Goal: Transaction & Acquisition: Purchase product/service

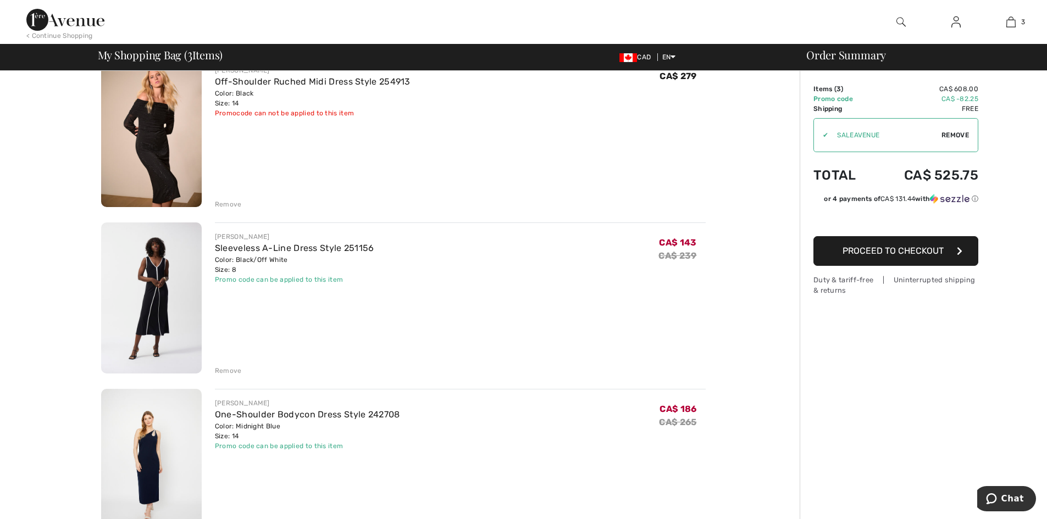
scroll to position [110, 0]
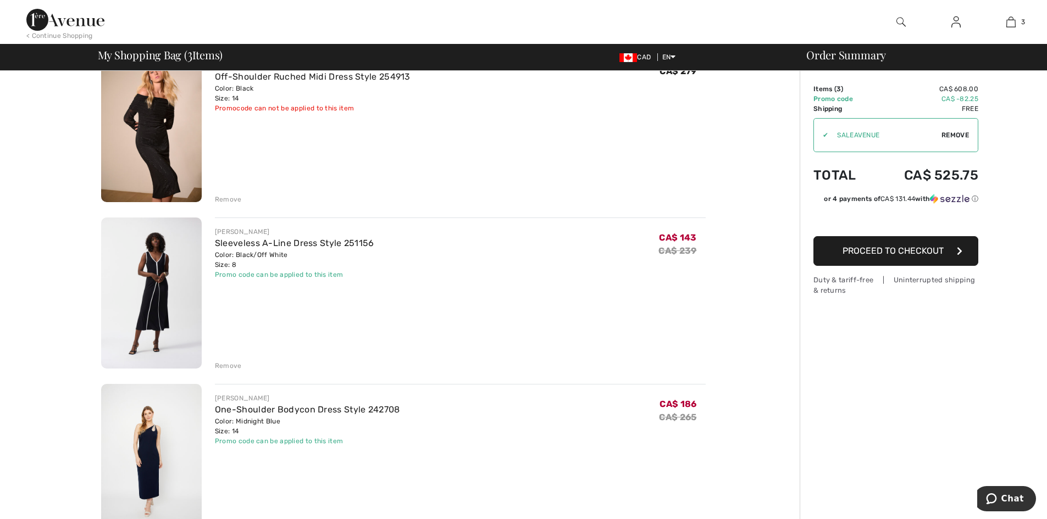
click at [230, 364] on div "Remove" at bounding box center [228, 366] width 27 height 10
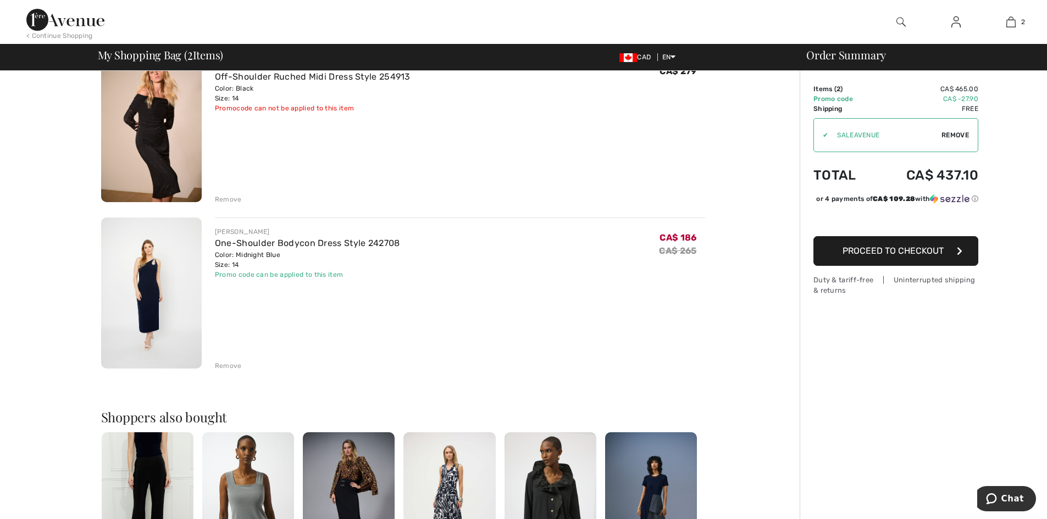
click at [224, 199] on div "Remove" at bounding box center [228, 200] width 27 height 10
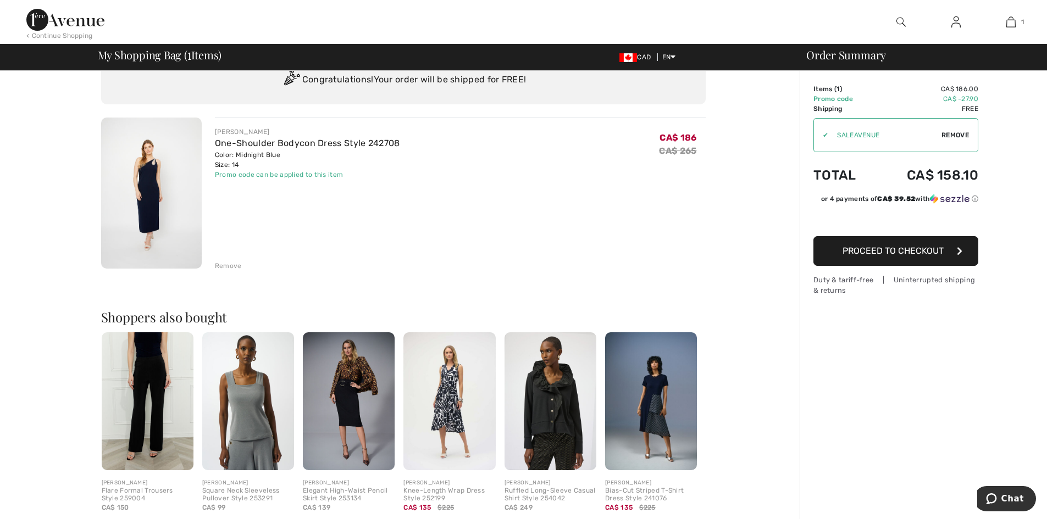
scroll to position [0, 0]
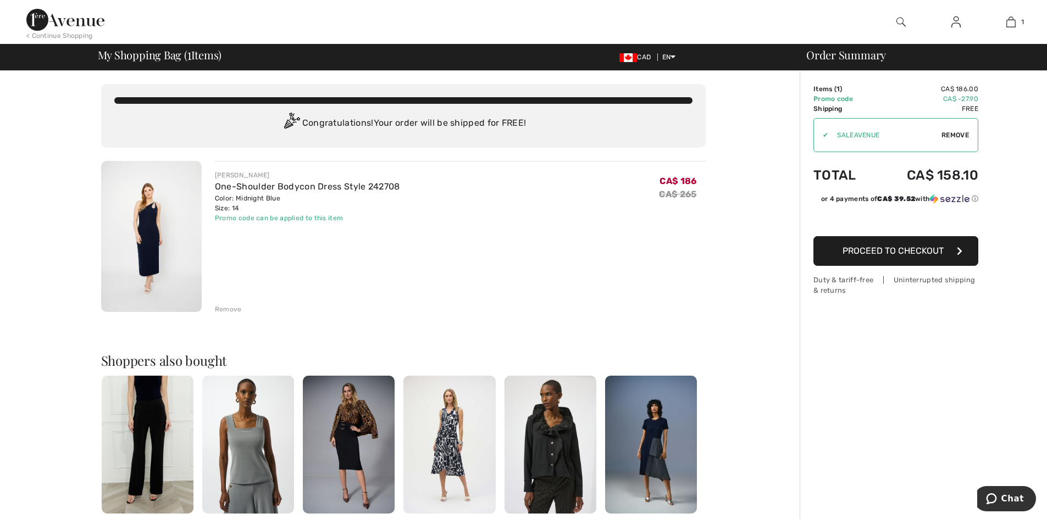
click at [891, 252] on span "Proceed to Checkout" at bounding box center [892, 251] width 101 height 10
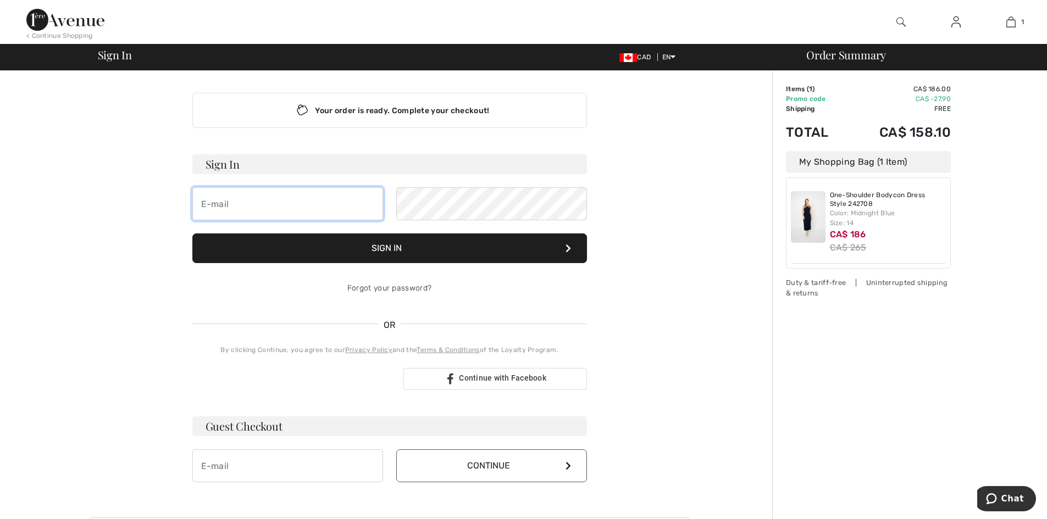
click at [243, 203] on input "email" at bounding box center [287, 203] width 191 height 33
type input "rinapaventi@gmail.com"
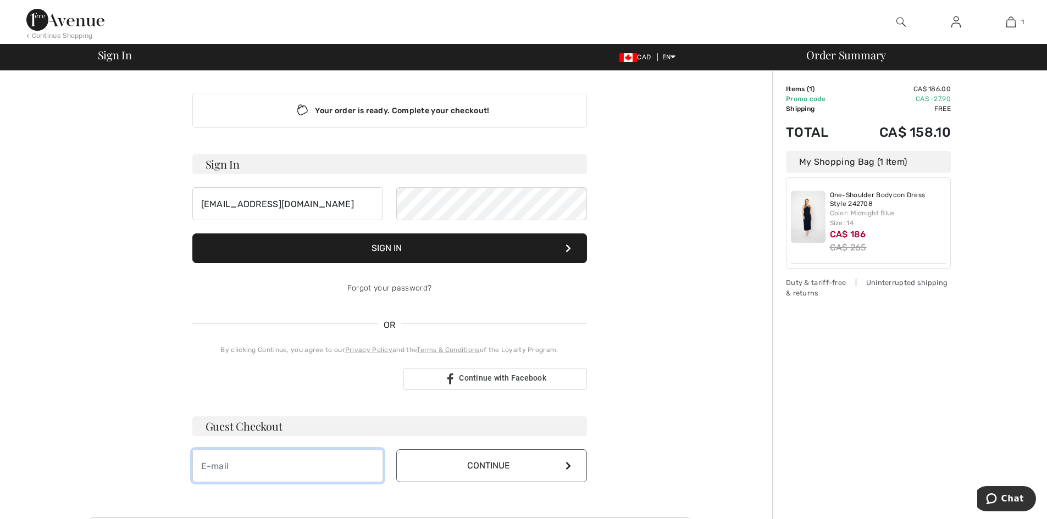
click at [234, 468] on input "email" at bounding box center [287, 466] width 191 height 33
type input "rinapaventi@gmail.com"
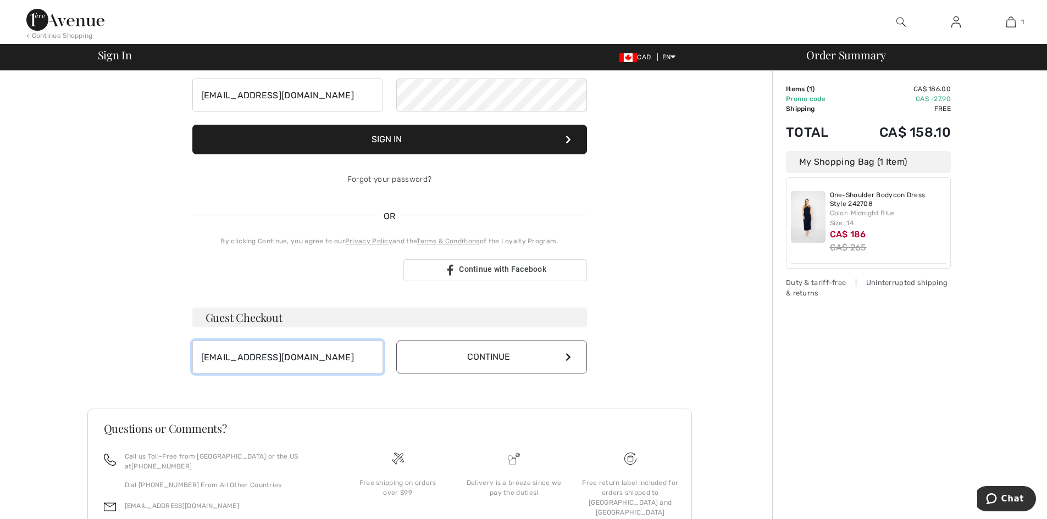
scroll to position [110, 0]
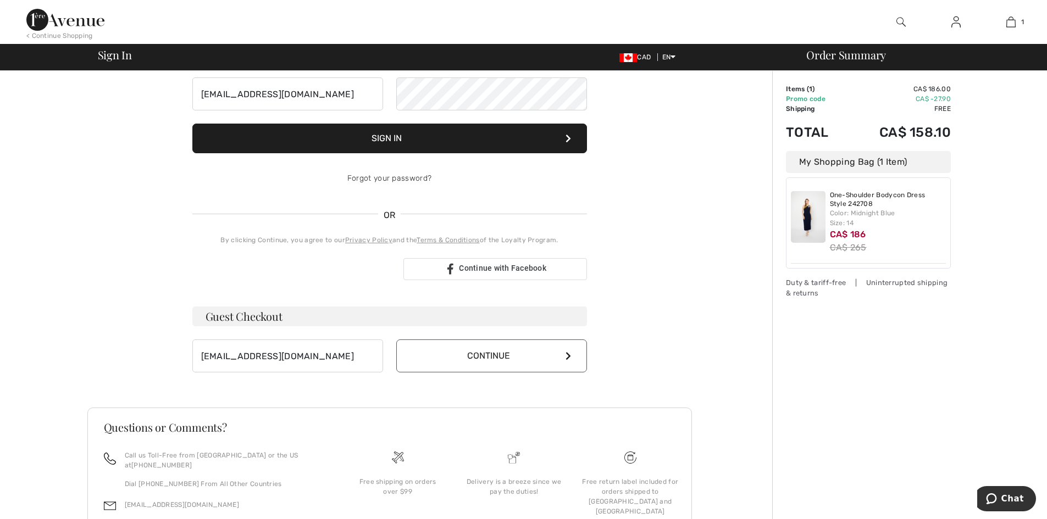
click at [552, 354] on button "Continue" at bounding box center [491, 356] width 191 height 33
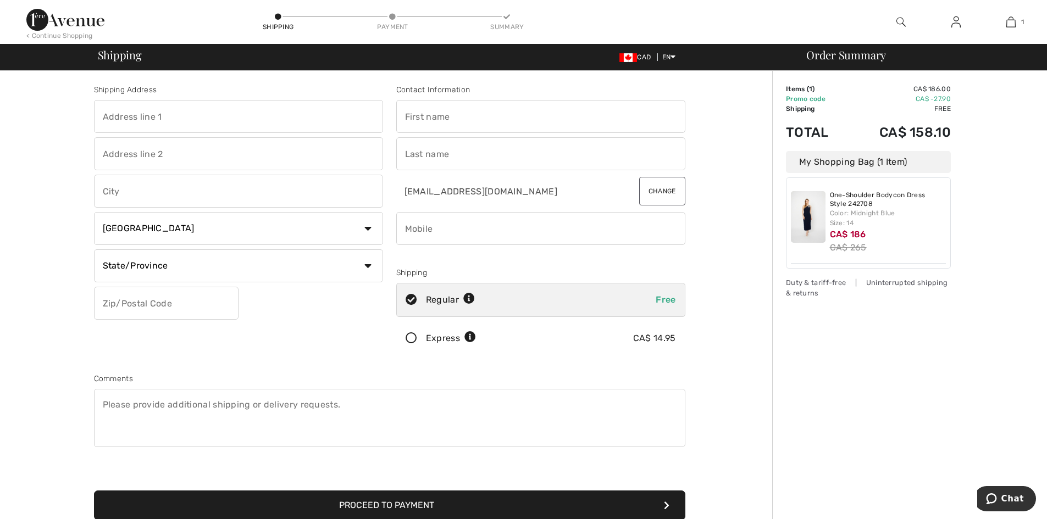
click at [173, 115] on input "text" at bounding box center [238, 116] width 289 height 33
click at [142, 115] on input "text" at bounding box center [238, 116] width 289 height 33
type input "231 BOUL. ST. ELZEAR EST"
click at [122, 192] on input "text" at bounding box center [238, 191] width 289 height 33
type input "LAVAL"
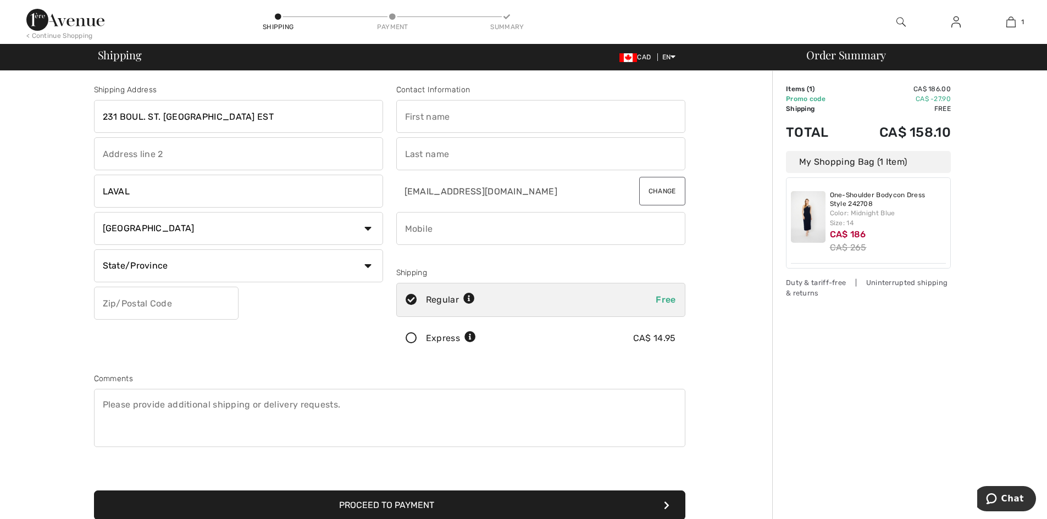
select select "QC"
type input "H7M 4A1"
type input "FIORINA"
type input "PAVENTI"
type input "5147129063"
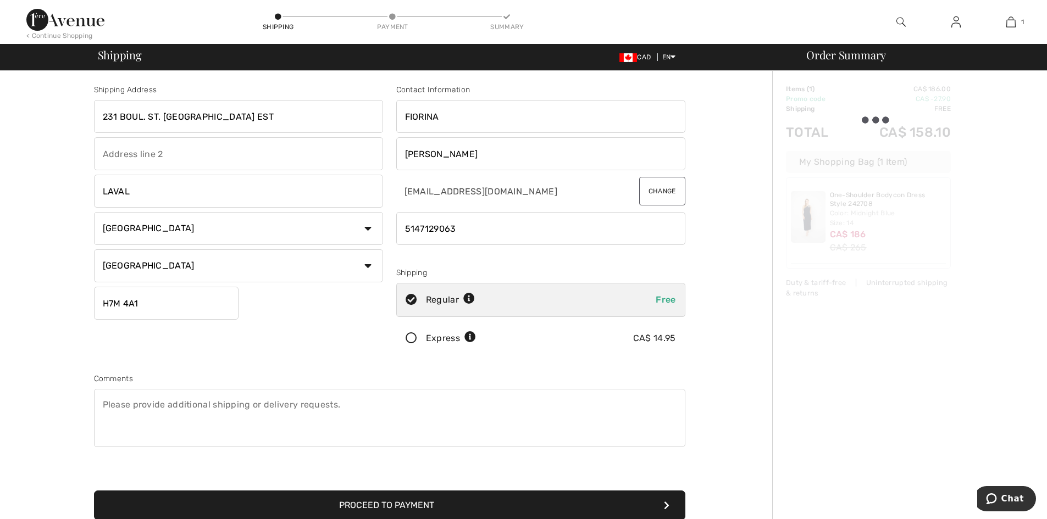
type input "H7M4A1"
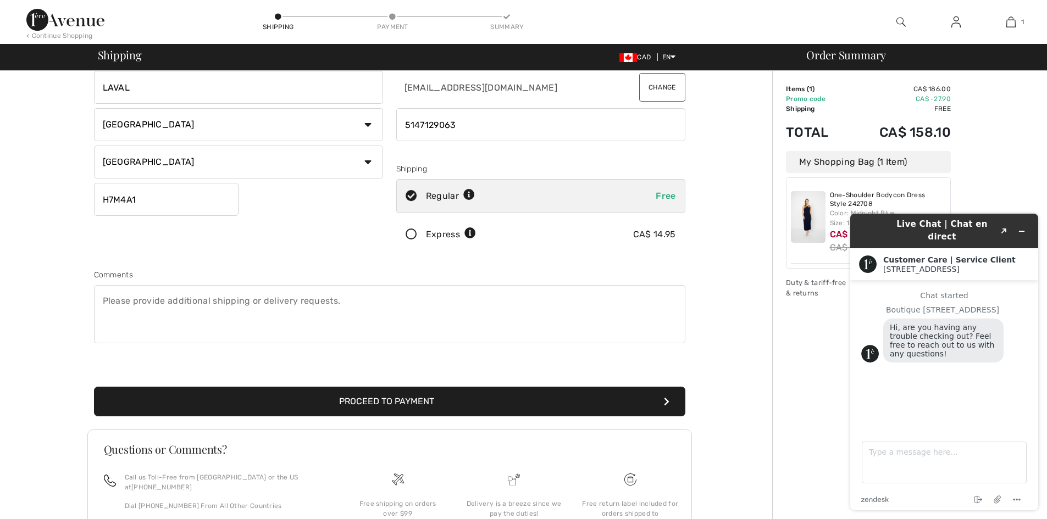
scroll to position [110, 0]
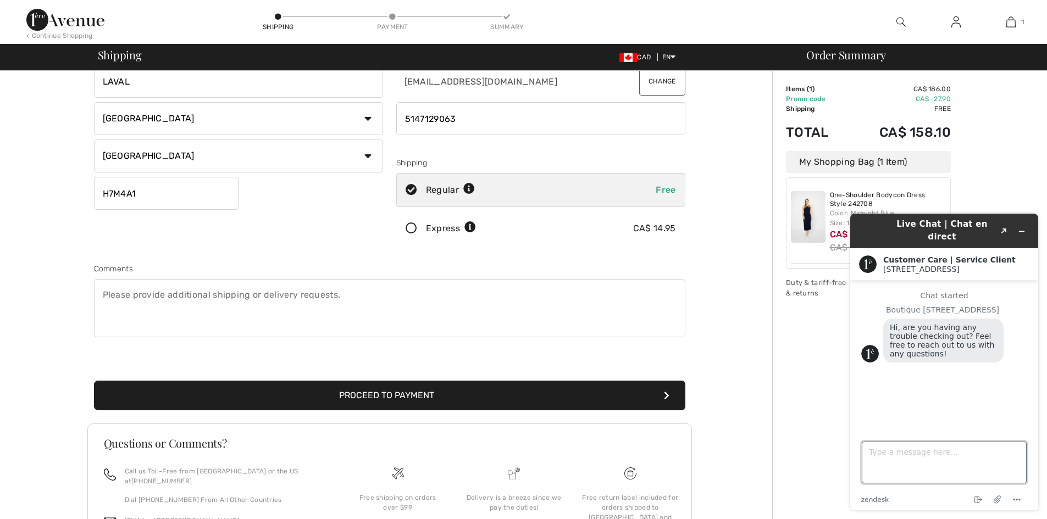
click at [901, 453] on textarea "Type a message here..." at bounding box center [944, 463] width 165 height 42
click at [984, 455] on textarea "HI i HAVE A SPECIAL CODE" at bounding box center [944, 463] width 165 height 42
type textarea "H"
click at [689, 274] on div "Comments" at bounding box center [389, 302] width 605 height 78
click at [1009, 188] on div "Order Summary Details Items ( 1 ) CA$ 186.00 Promo code CA$ -27.90 Shipping Fre…" at bounding box center [909, 283] width 275 height 645
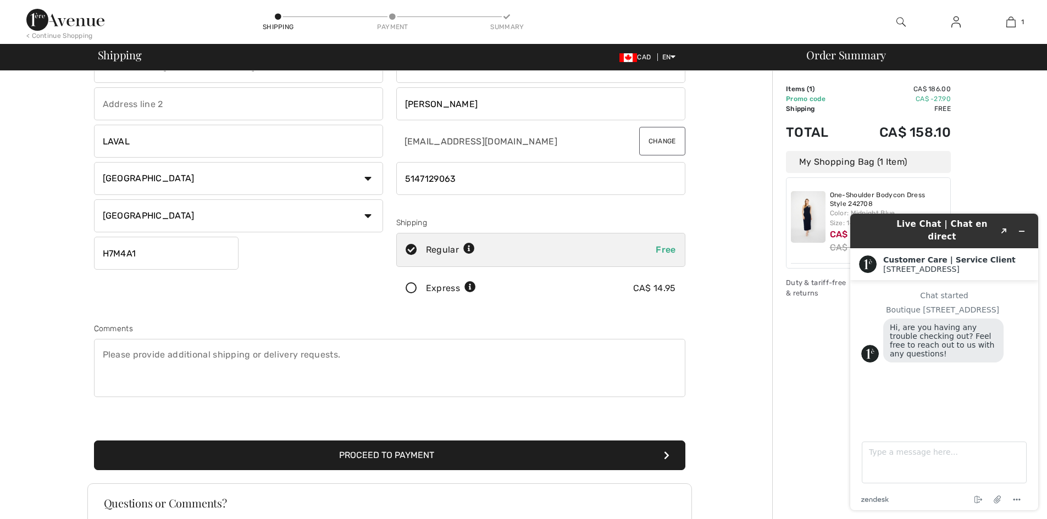
scroll to position [0, 0]
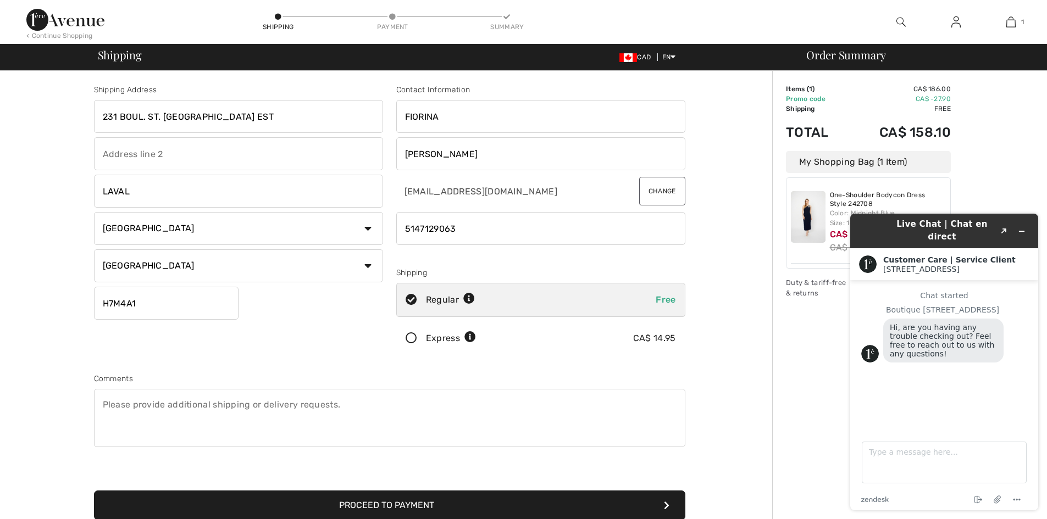
click at [1019, 193] on div "Order Summary Details Items ( 1 ) CA$ 186.00 Promo code CA$ -27.90 Shipping Fre…" at bounding box center [909, 393] width 275 height 645
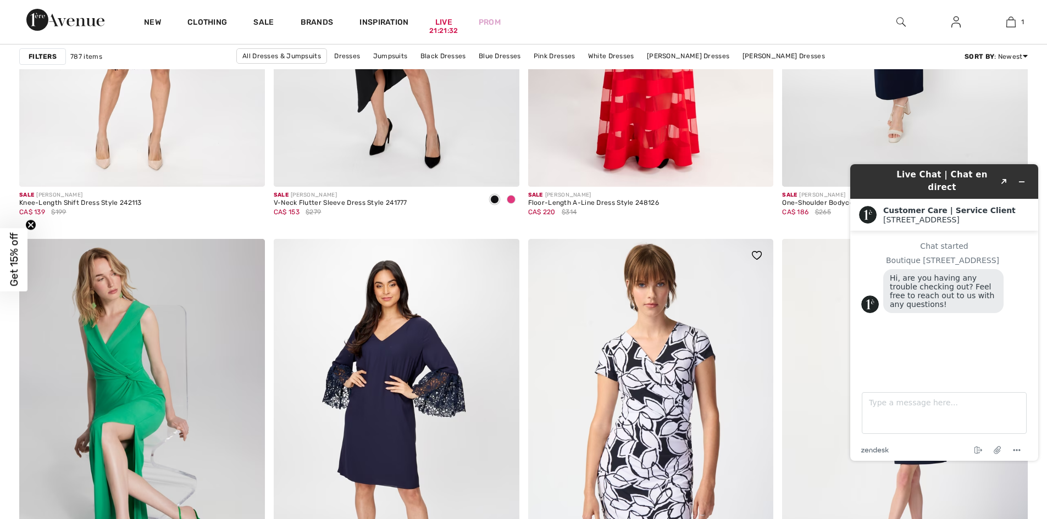
scroll to position [5605, 0]
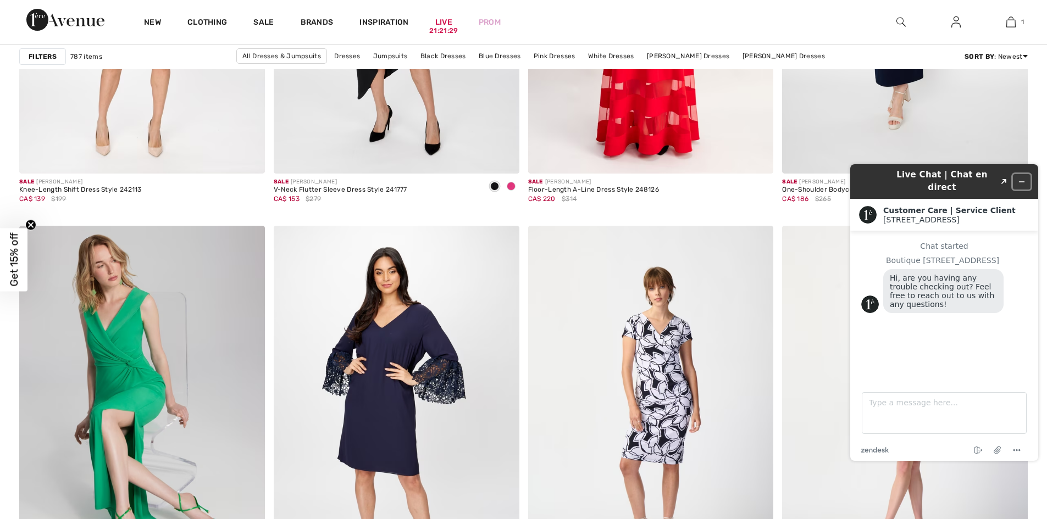
click at [1024, 178] on icon "Minimize widget" at bounding box center [1022, 182] width 8 height 8
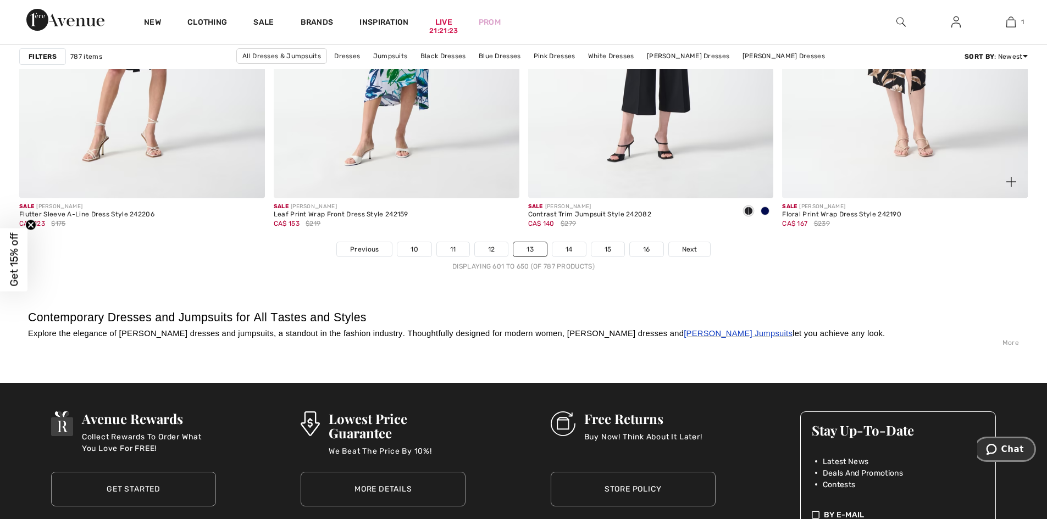
scroll to position [6485, 0]
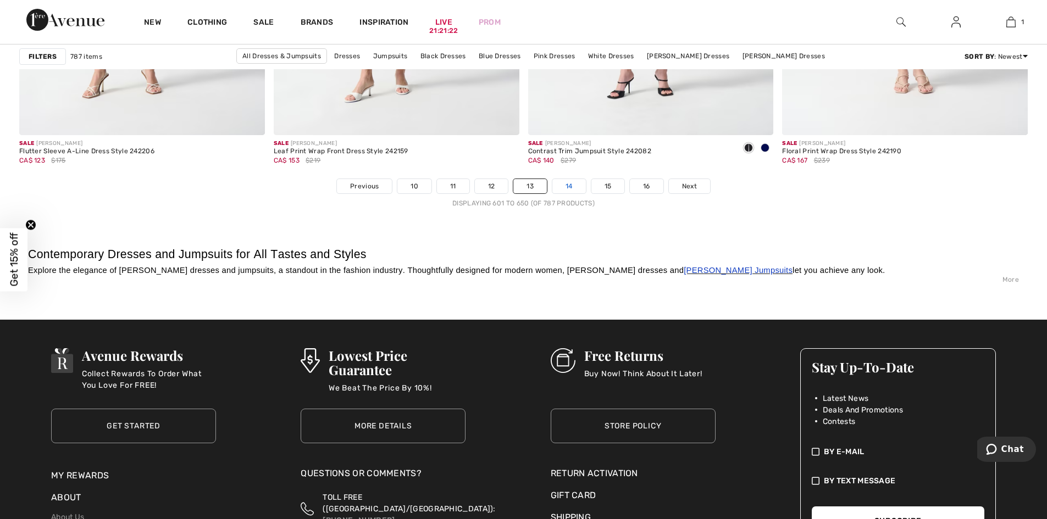
click at [569, 186] on link "14" at bounding box center [569, 186] width 34 height 14
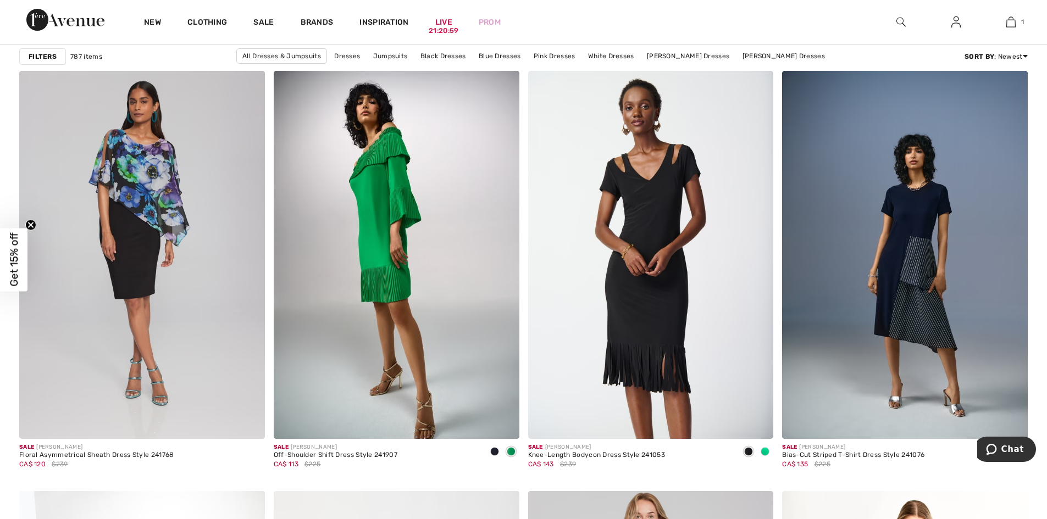
scroll to position [4341, 0]
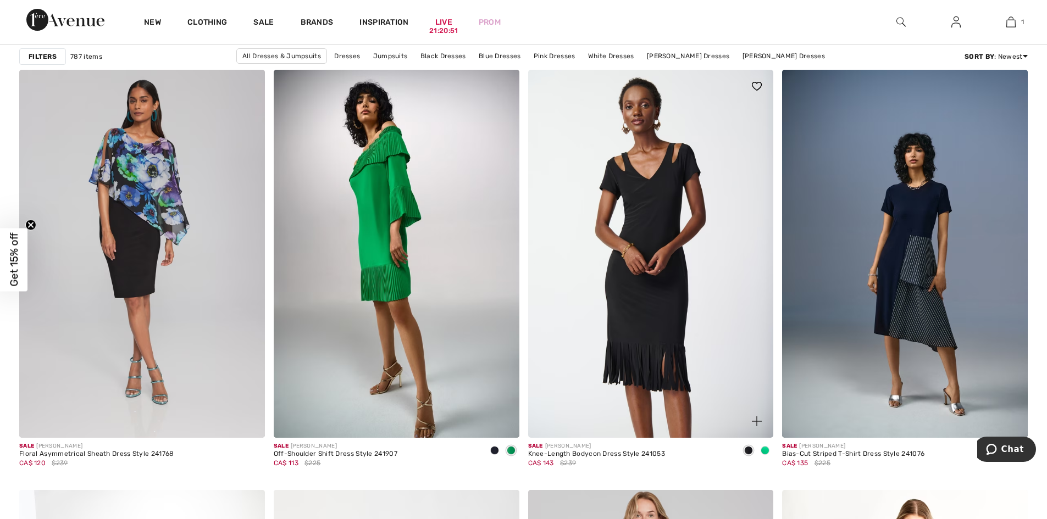
click at [649, 221] on img at bounding box center [651, 254] width 246 height 368
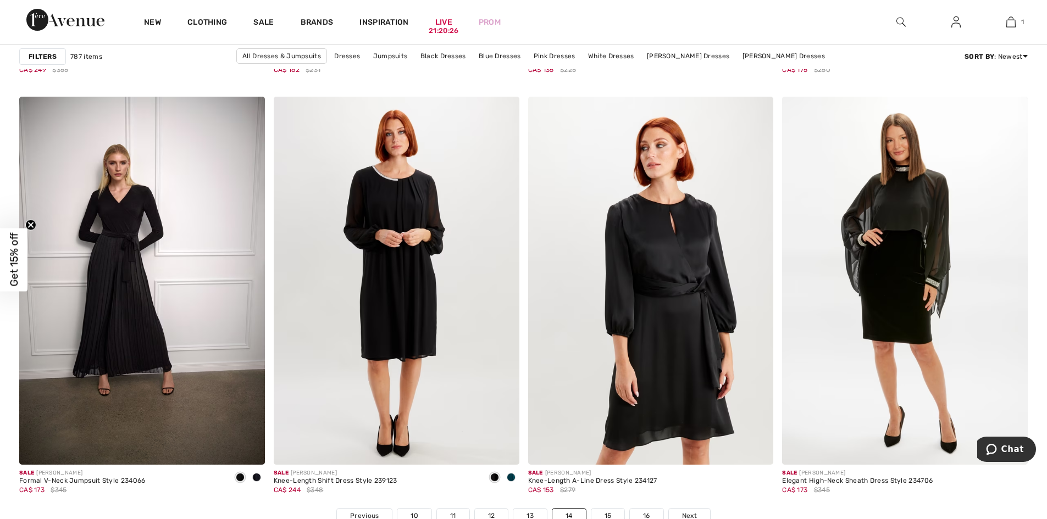
scroll to position [6430, 0]
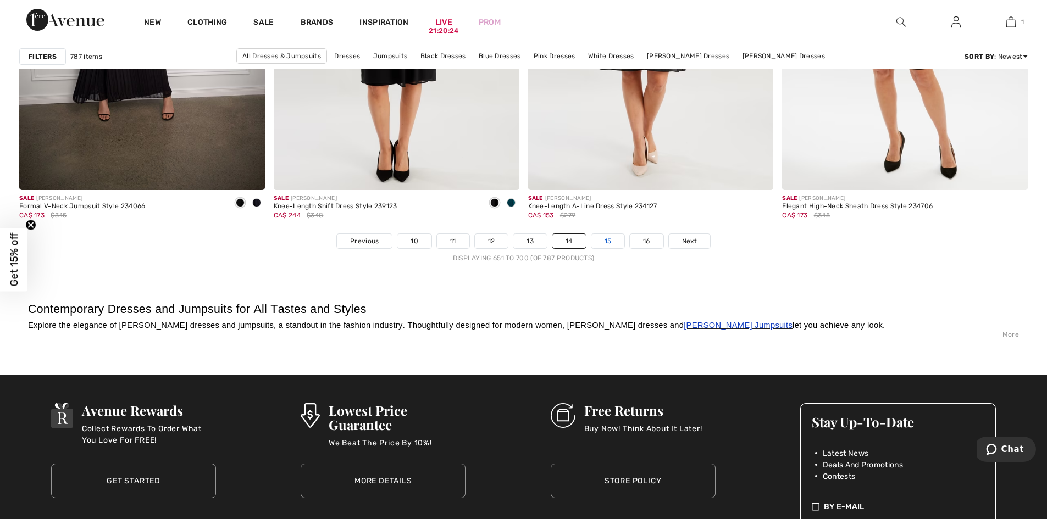
click at [606, 239] on link "15" at bounding box center [608, 241] width 34 height 14
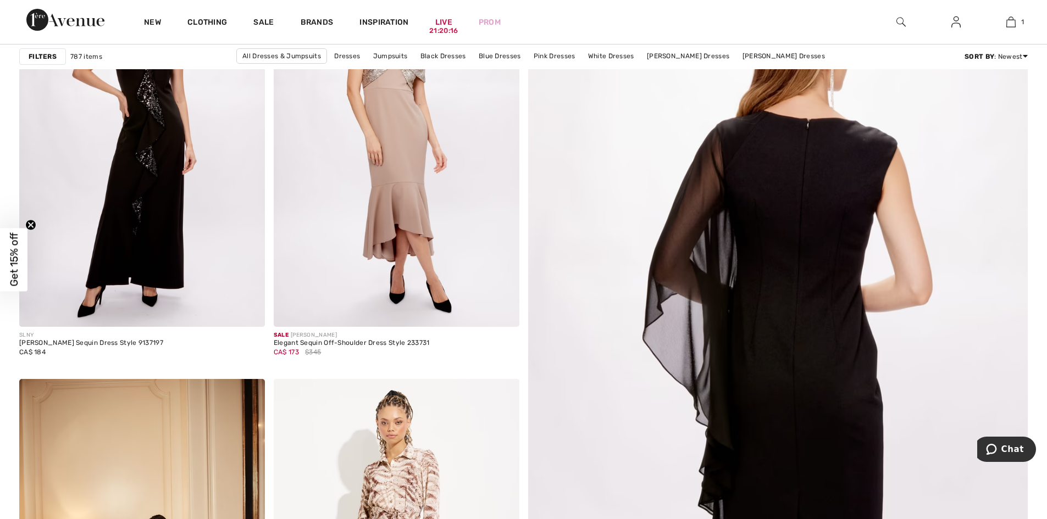
scroll to position [275, 0]
click at [846, 385] on img at bounding box center [778, 408] width 600 height 900
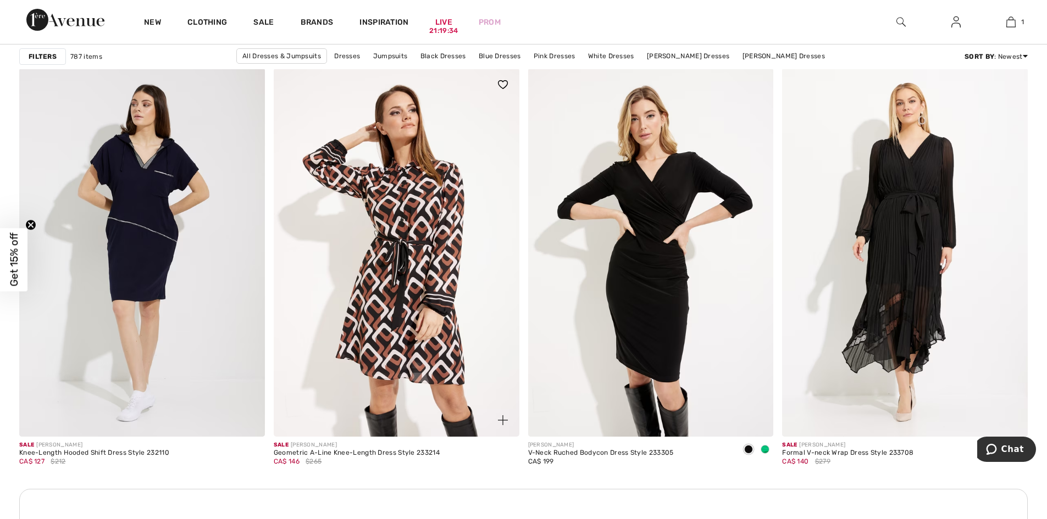
scroll to position [4781, 0]
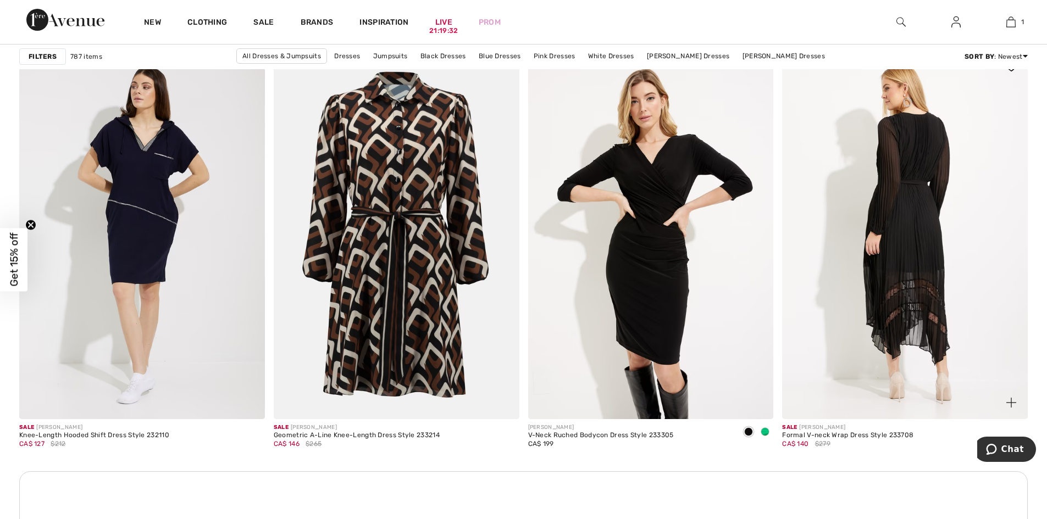
click at [920, 205] on img at bounding box center [905, 235] width 246 height 368
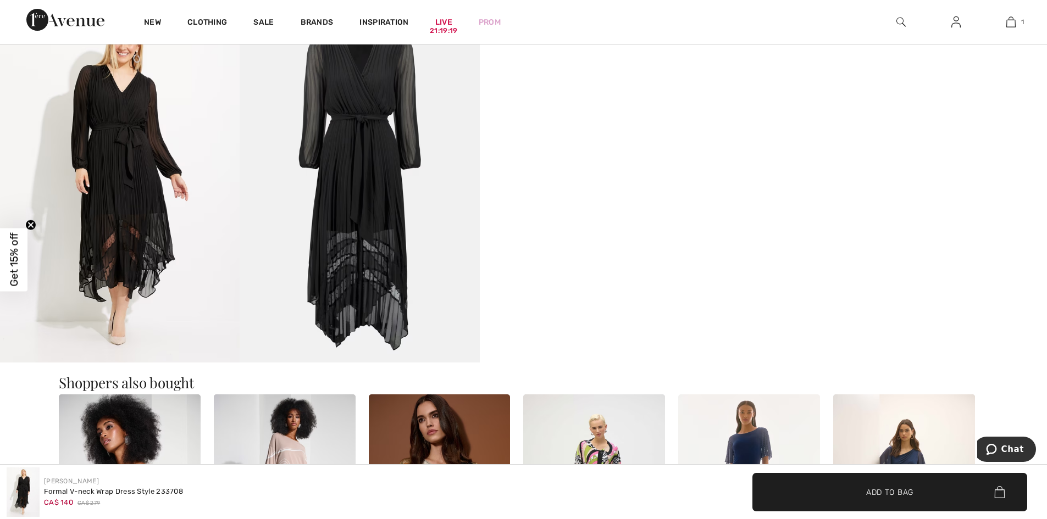
scroll to position [1044, 0]
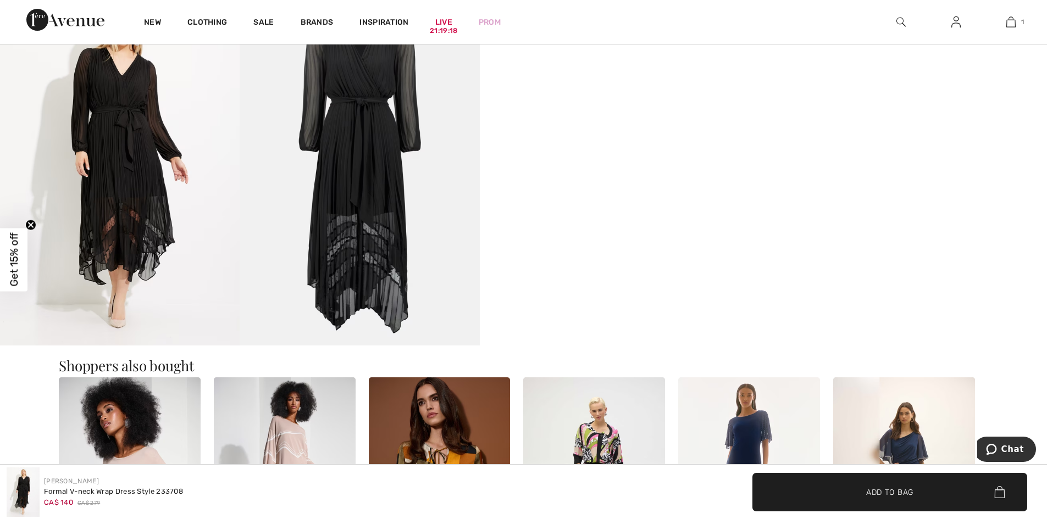
click at [617, 106] on video "Your browser does not support the video tag." at bounding box center [600, 46] width 240 height 120
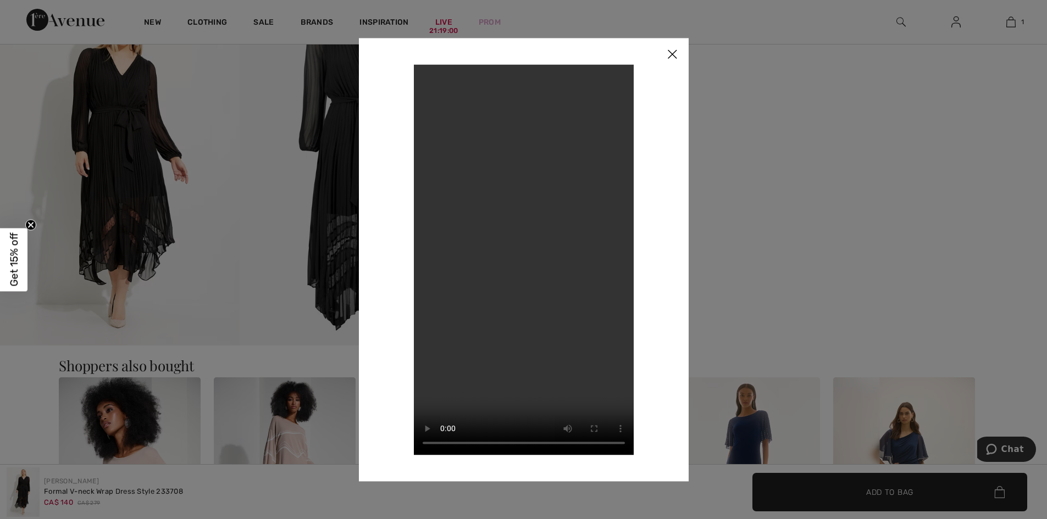
click at [675, 52] on img at bounding box center [672, 55] width 33 height 34
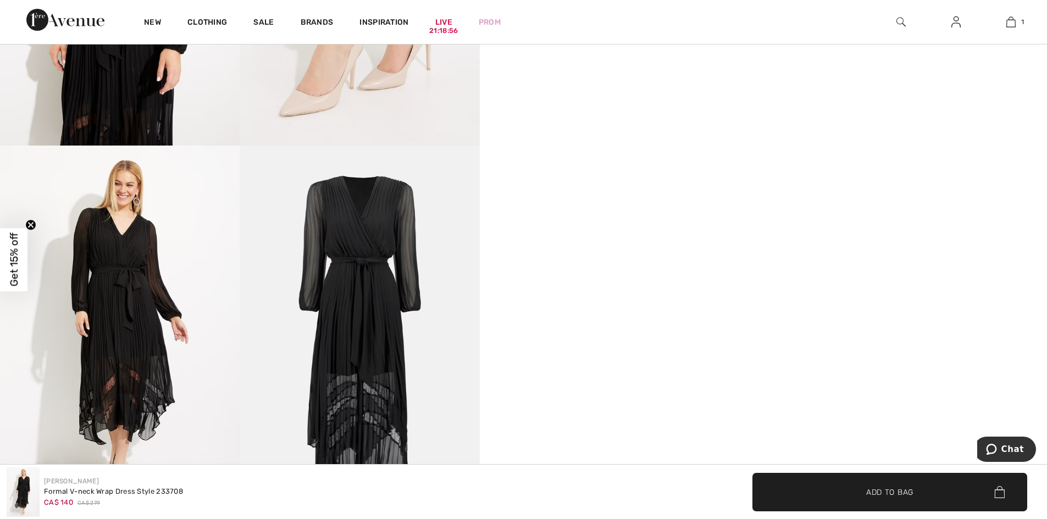
scroll to position [879, 0]
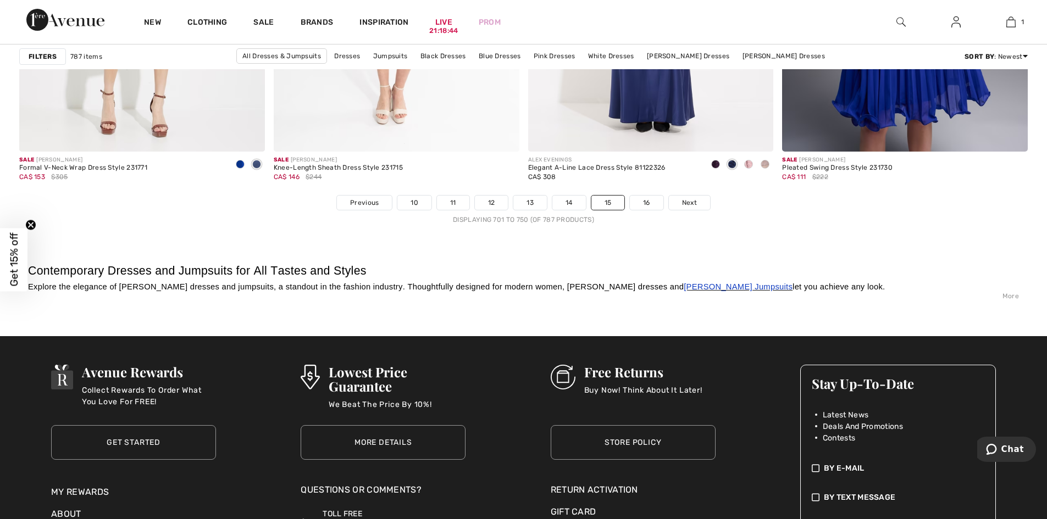
scroll to position [6540, 0]
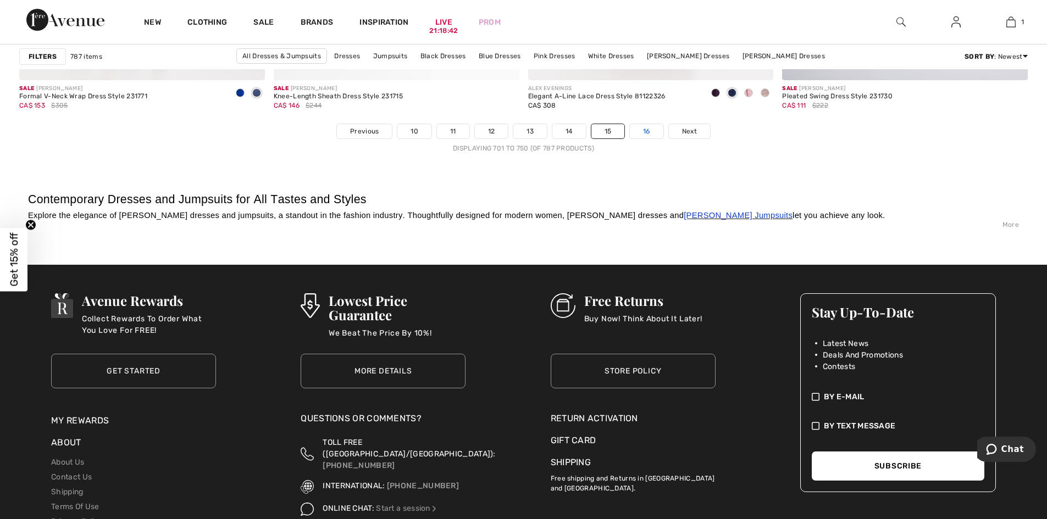
click at [651, 132] on link "16" at bounding box center [647, 131] width 34 height 14
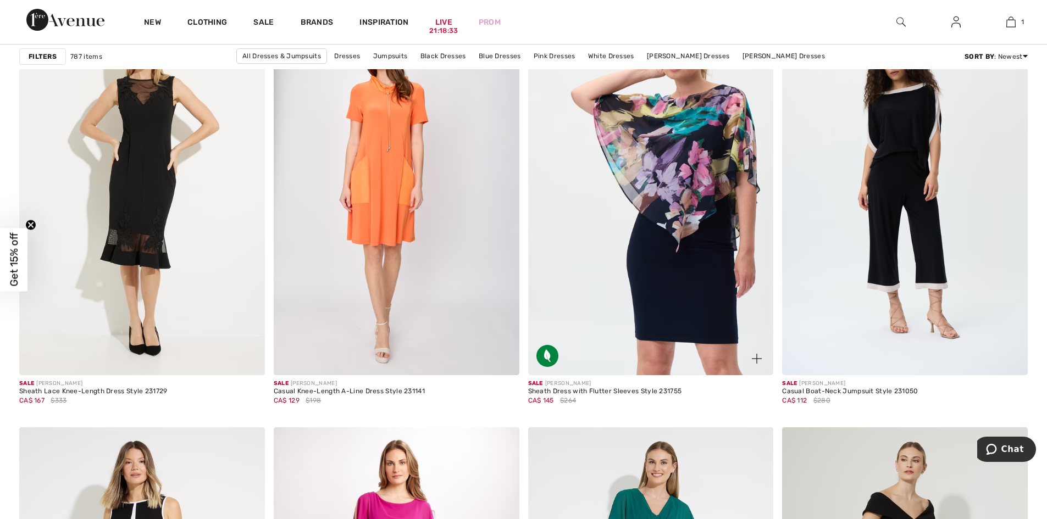
scroll to position [2088, 0]
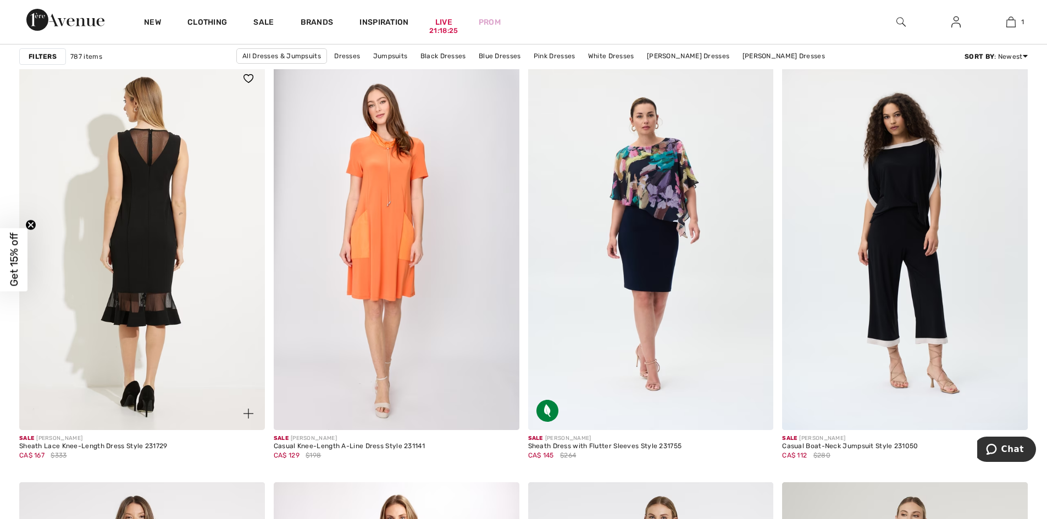
click at [141, 249] on img at bounding box center [142, 246] width 246 height 368
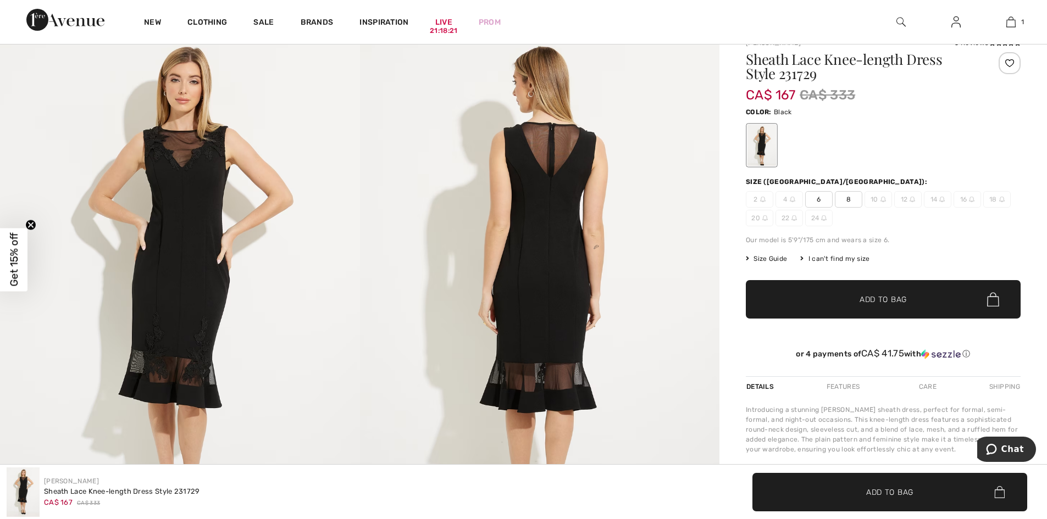
scroll to position [110, 0]
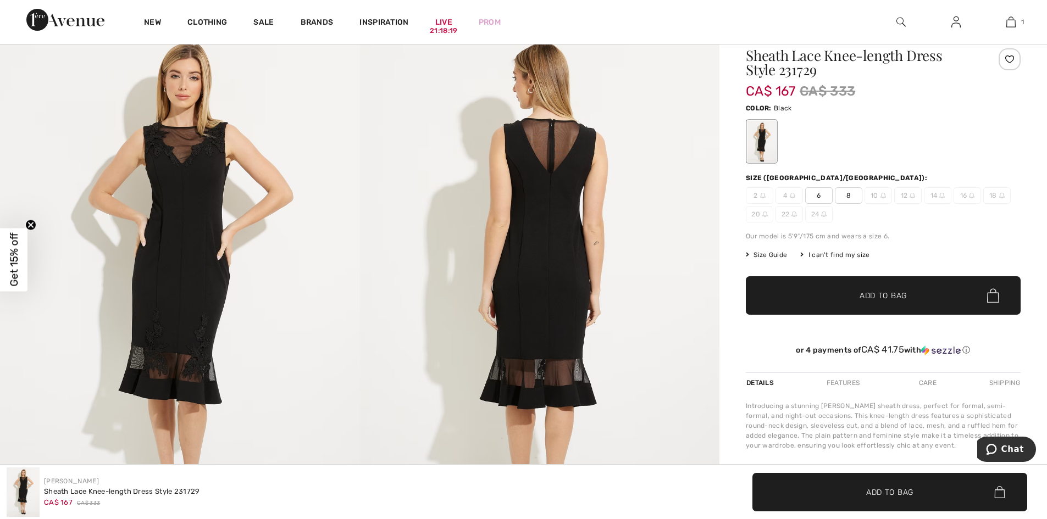
click at [205, 204] on img at bounding box center [180, 291] width 360 height 540
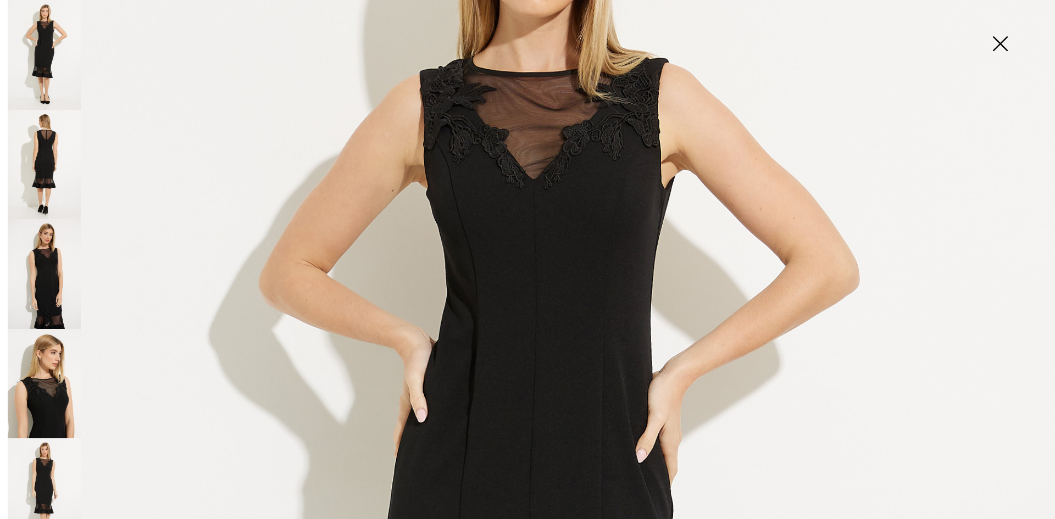
scroll to position [220, 0]
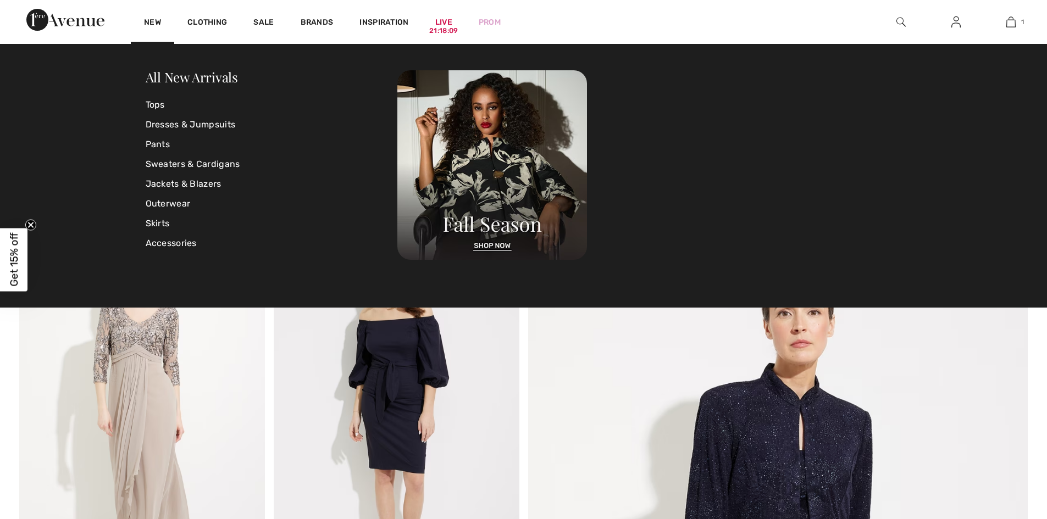
scroll to position [2088, 0]
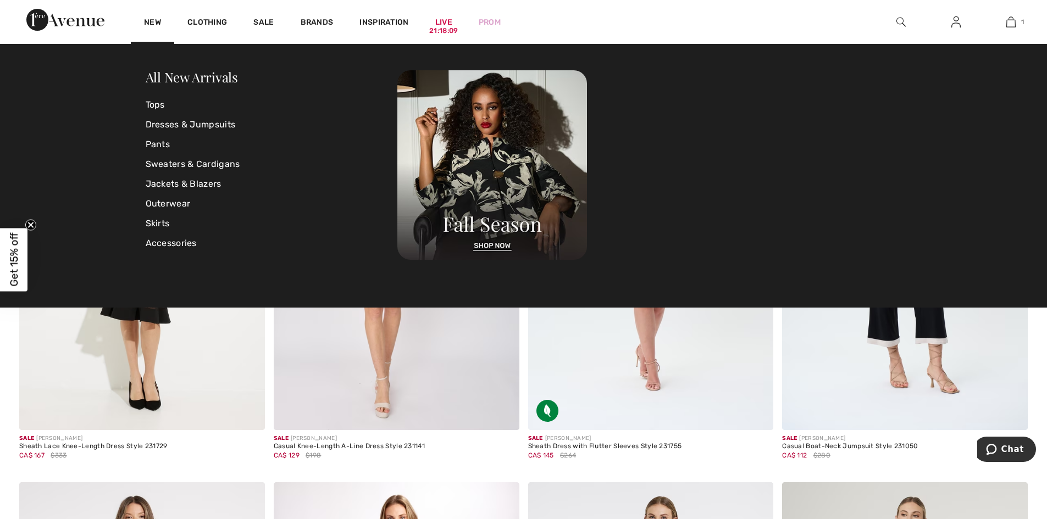
click at [152, 19] on link "New" at bounding box center [152, 24] width 17 height 12
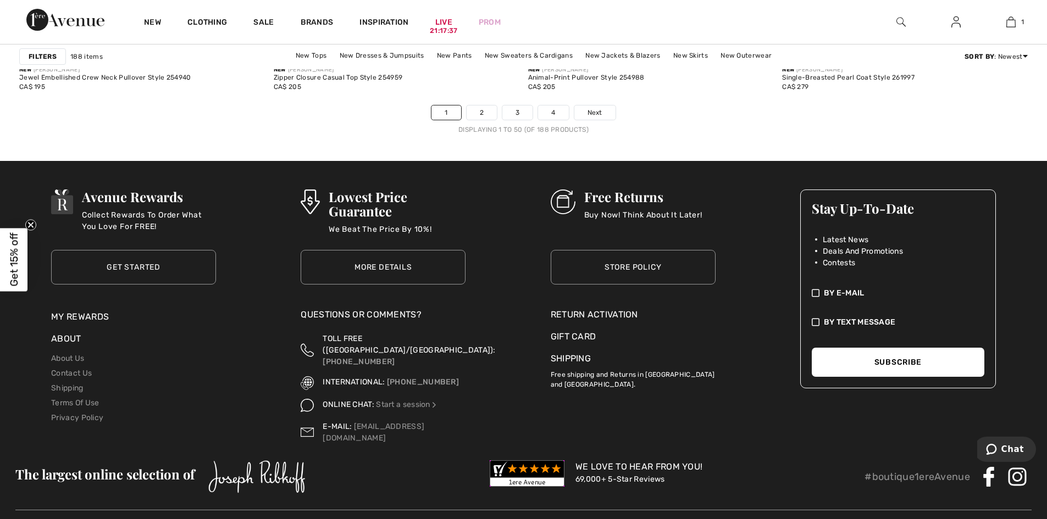
scroll to position [6595, 0]
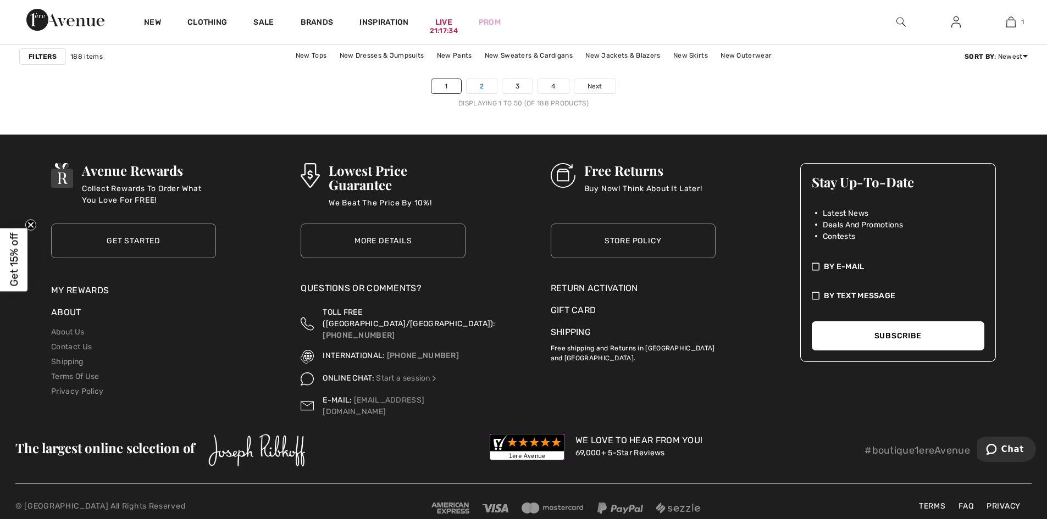
click at [480, 84] on link "2" at bounding box center [482, 86] width 30 height 14
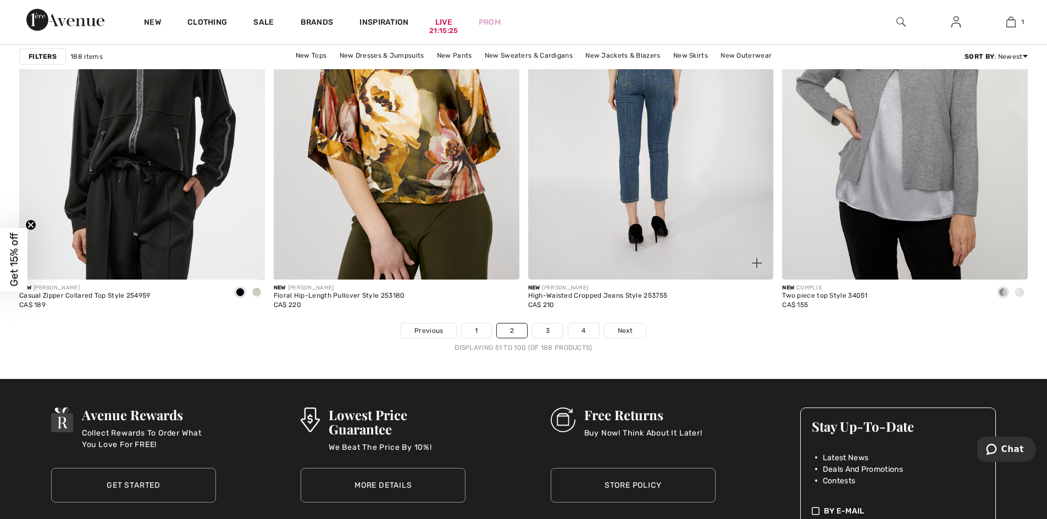
scroll to position [6155, 0]
